Goal: Navigation & Orientation: Go to known website

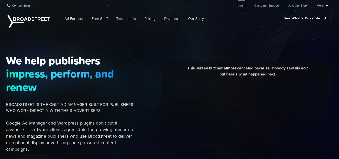
click at [240, 5] on link "Login" at bounding box center [242, 5] width 8 height 10
click at [243, 6] on link "Login" at bounding box center [242, 5] width 8 height 10
